Goal: Find specific page/section: Find specific page/section

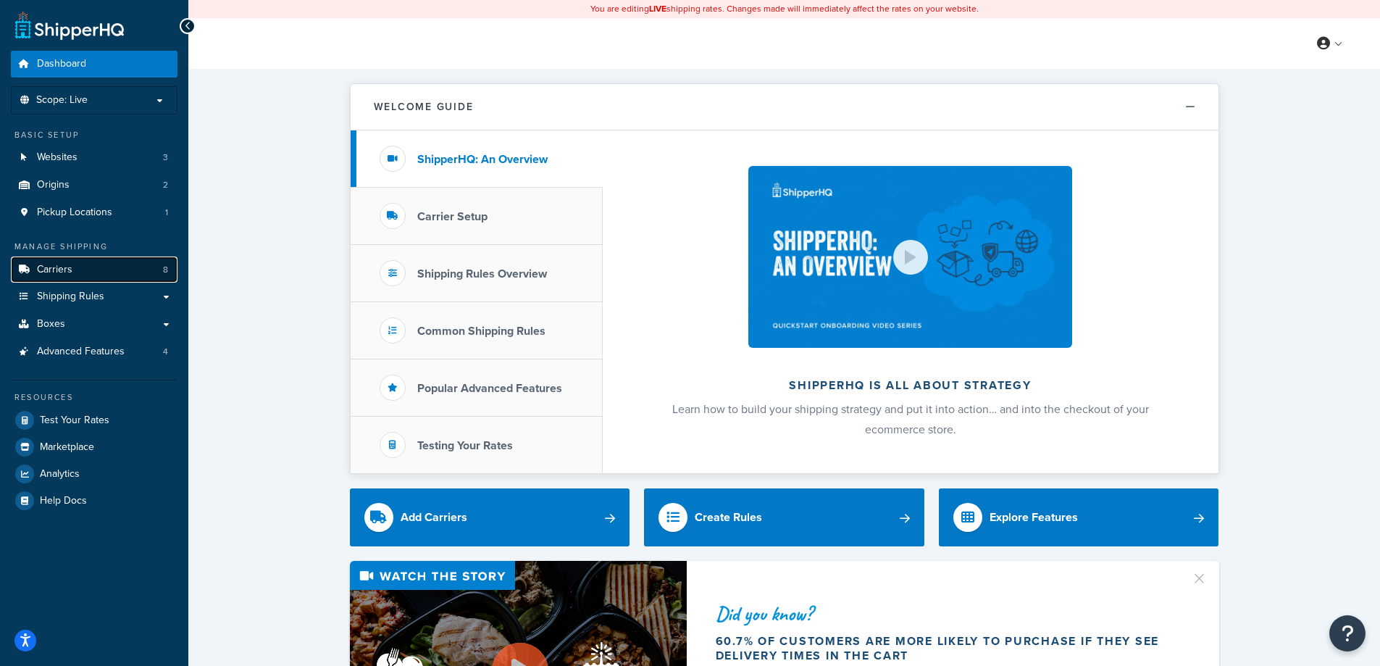
click at [125, 274] on link "Carriers 8" at bounding box center [94, 270] width 167 height 27
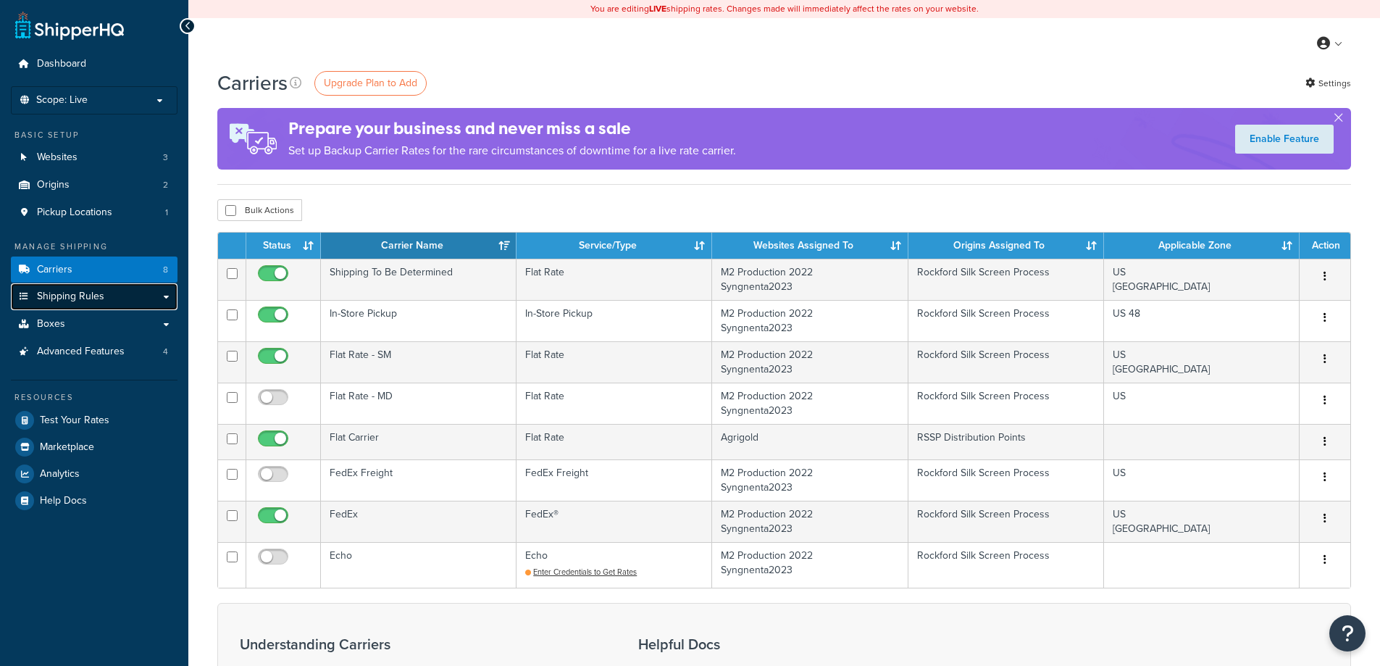
drag, startPoint x: 0, startPoint y: 0, endPoint x: 142, endPoint y: 305, distance: 336.5
click at [142, 305] on link "Shipping Rules" at bounding box center [94, 296] width 167 height 27
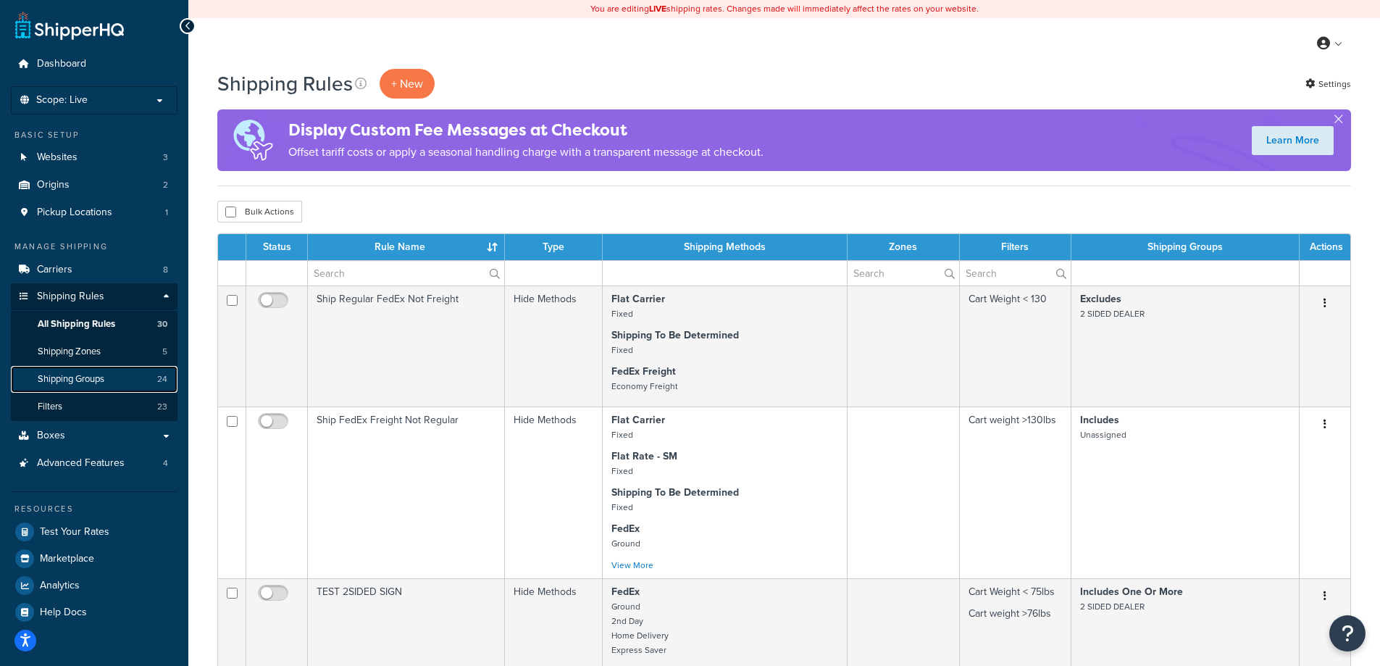
click at [86, 374] on span "Shipping Groups" at bounding box center [71, 379] width 67 height 12
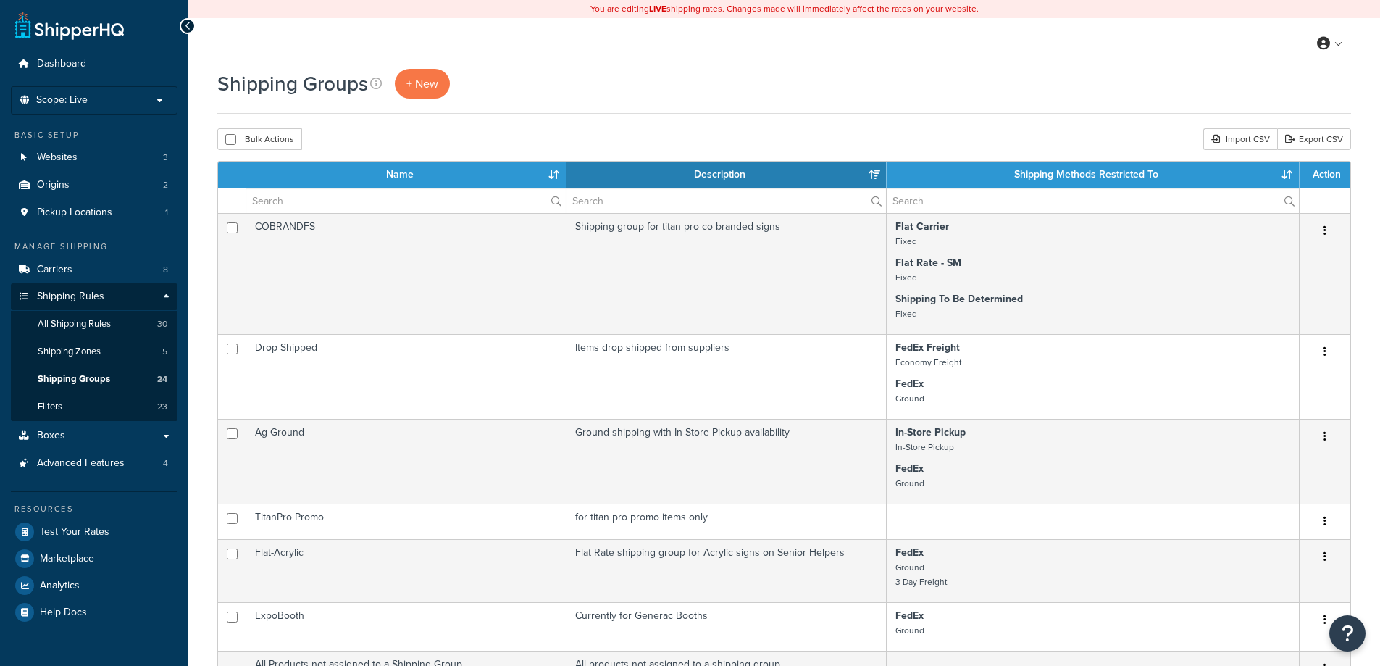
select select "15"
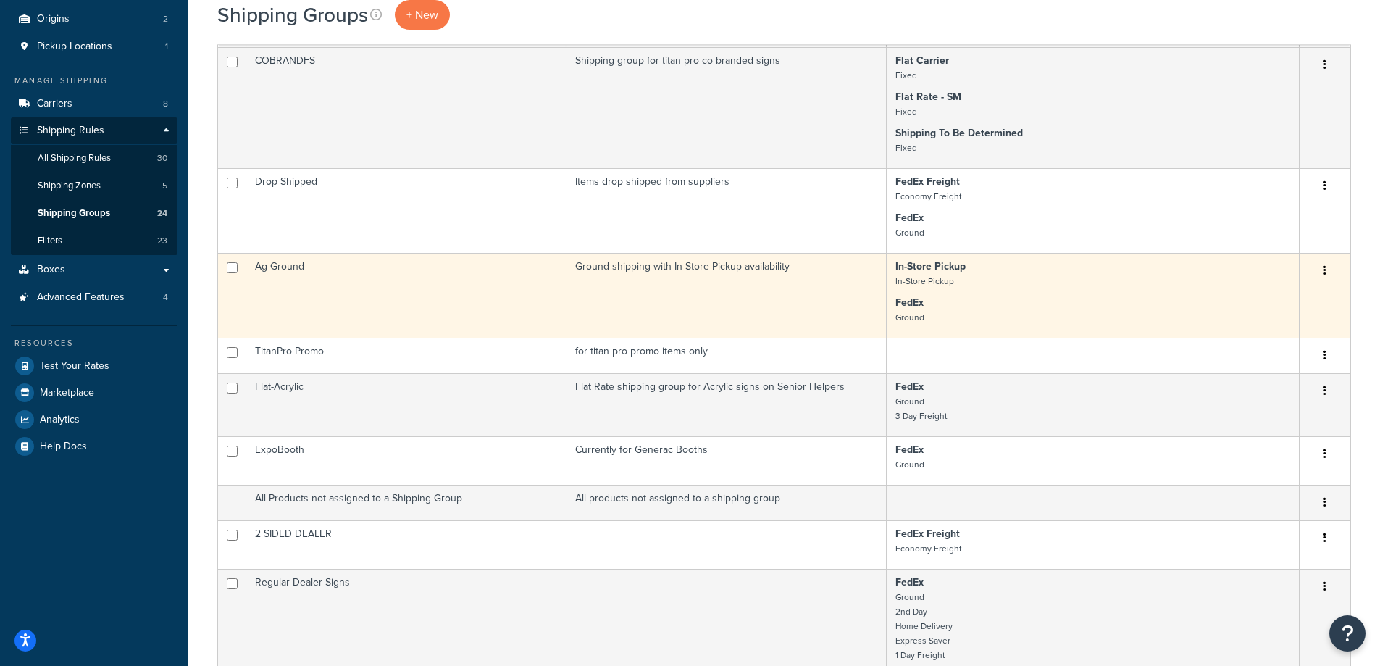
scroll to position [386, 0]
